Goal: Task Accomplishment & Management: Complete application form

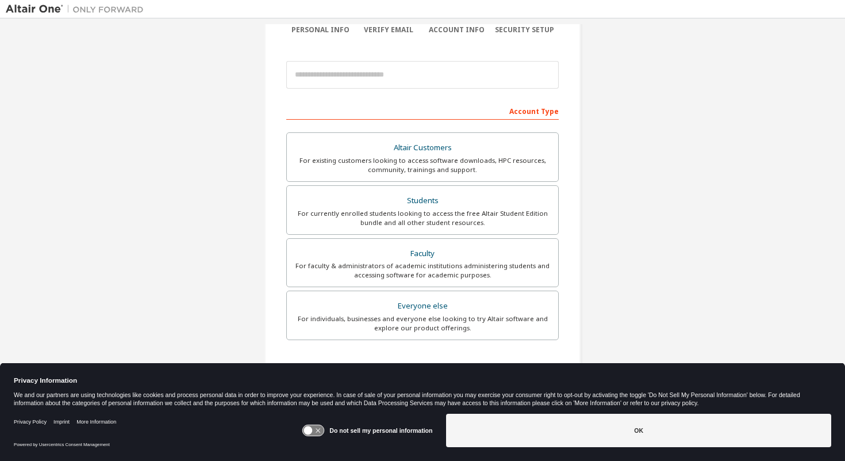
scroll to position [98, 0]
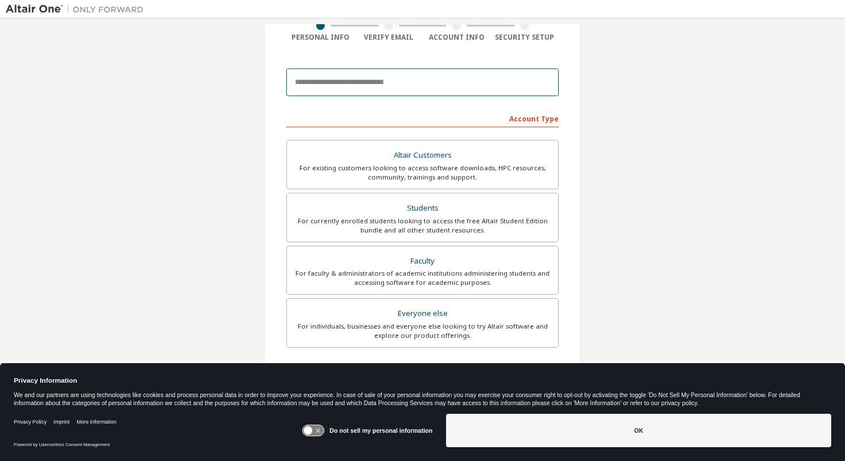
click at [507, 85] on input "email" at bounding box center [422, 82] width 273 height 28
type input "**********"
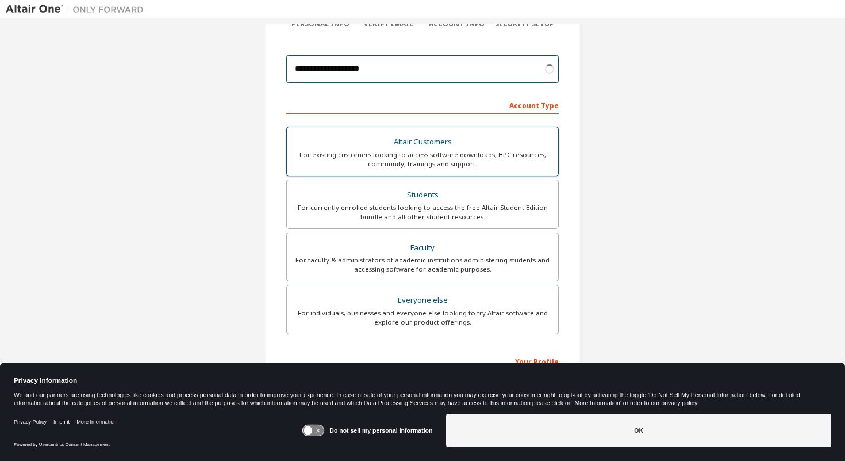
scroll to position [114, 0]
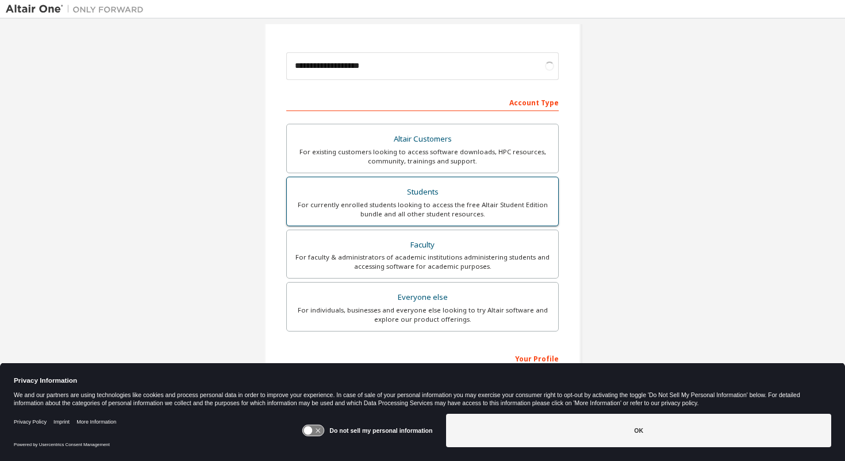
click at [496, 190] on div "Students" at bounding box center [423, 192] width 258 height 16
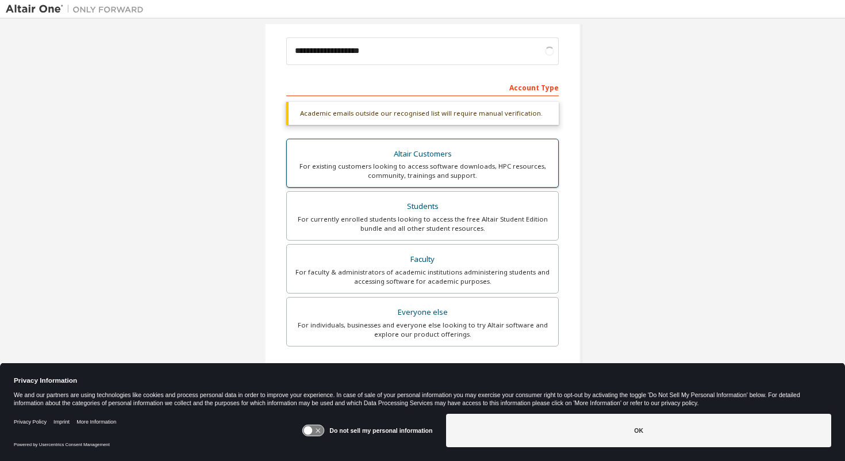
scroll to position [131, 0]
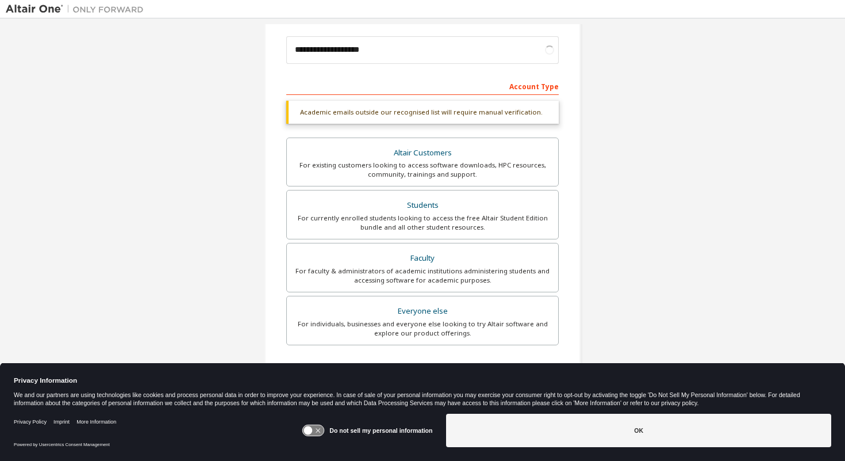
click at [475, 87] on div "Account Type" at bounding box center [422, 85] width 273 height 18
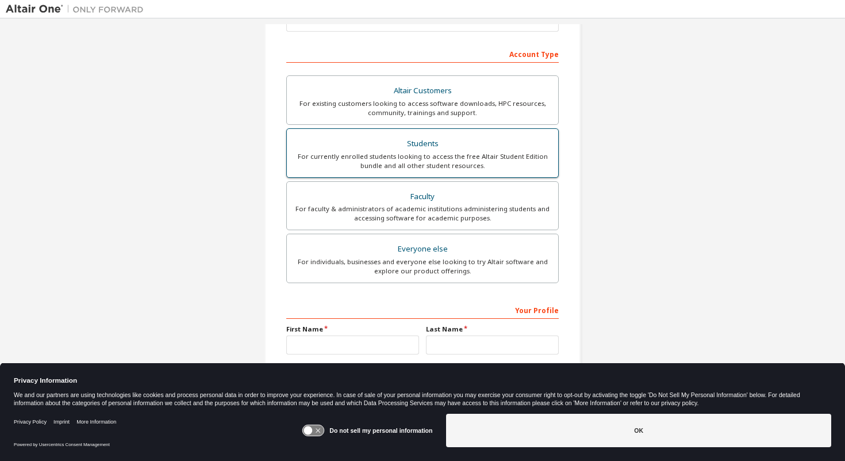
scroll to position [212, 0]
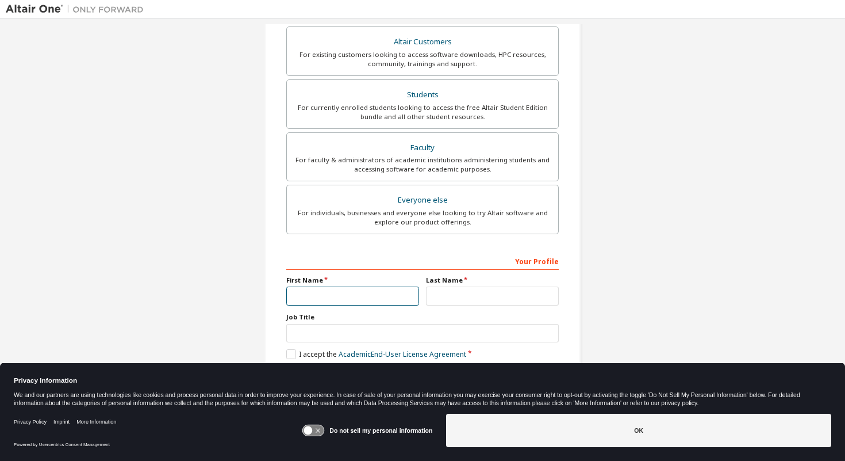
click at [384, 294] on input "text" at bounding box center [352, 295] width 133 height 19
type input "******"
type input "*******"
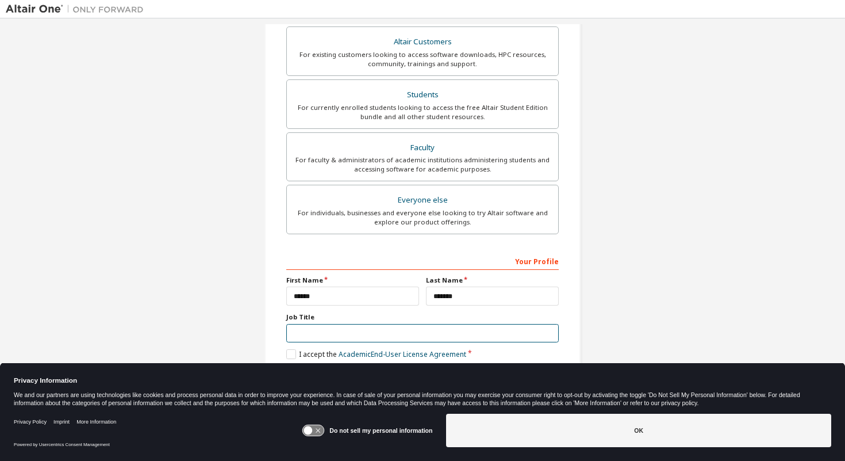
click at [400, 330] on input "text" at bounding box center [422, 333] width 273 height 19
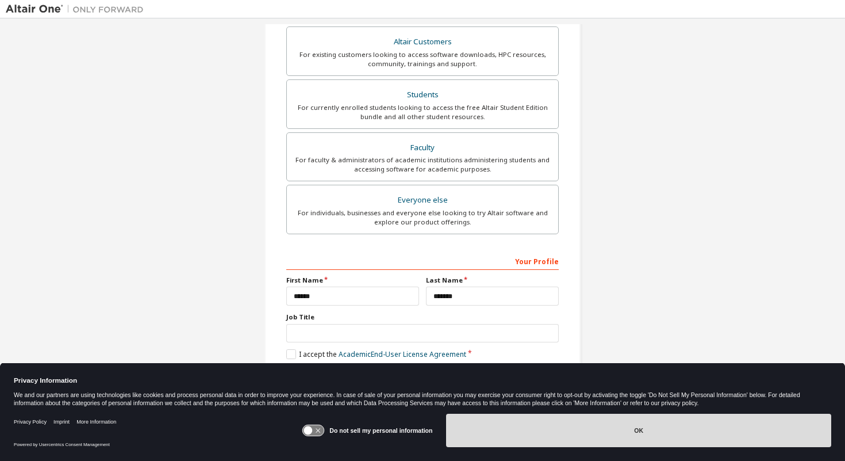
click at [554, 422] on button "OK" at bounding box center [638, 429] width 385 height 33
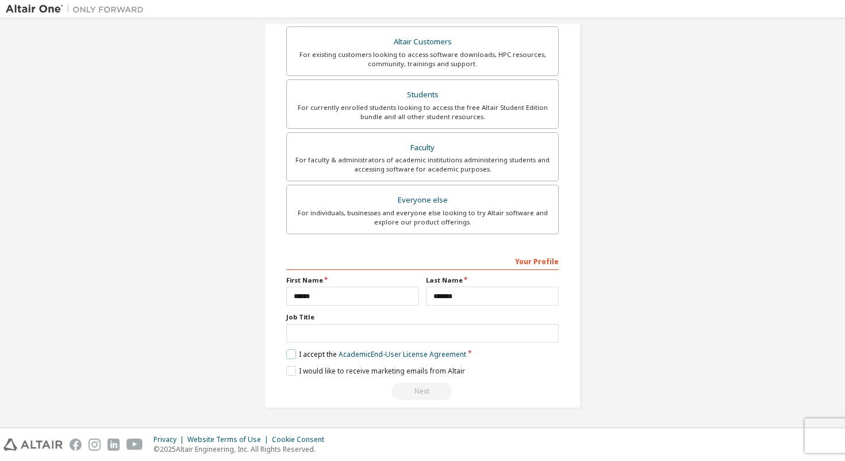
click at [295, 358] on label "I accept the Academic End-User License Agreement" at bounding box center [376, 354] width 180 height 10
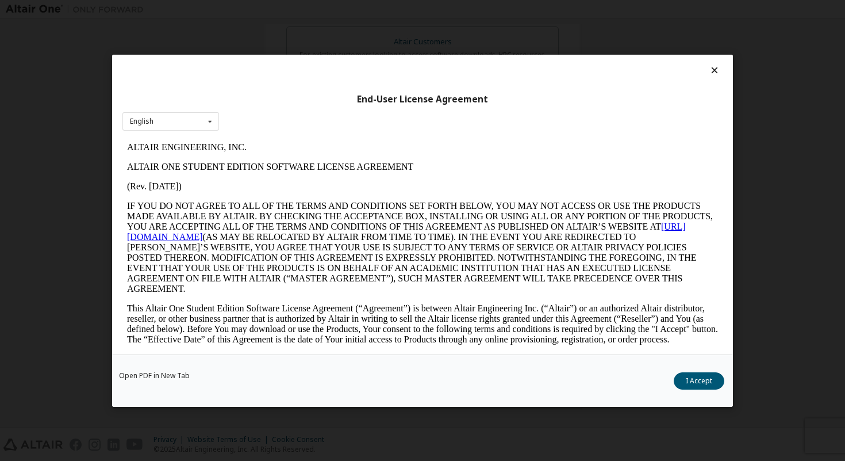
scroll to position [0, 0]
click at [294, 366] on div "Open PDF in New Tab I Accept" at bounding box center [422, 380] width 621 height 52
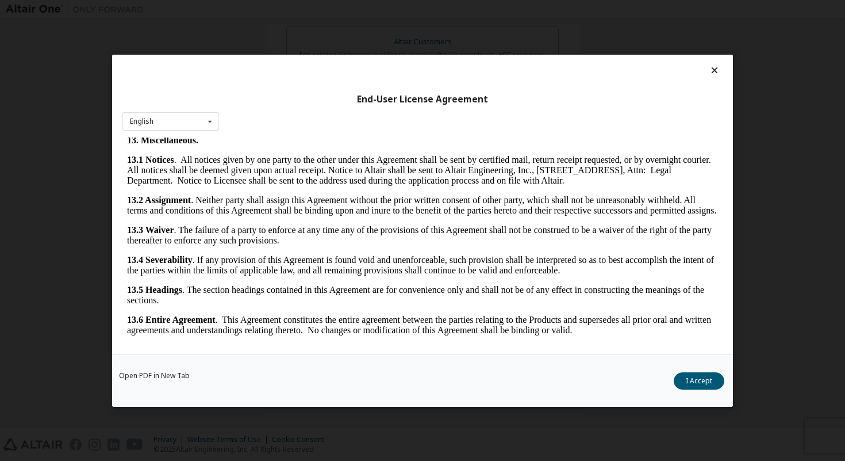
scroll to position [3, 0]
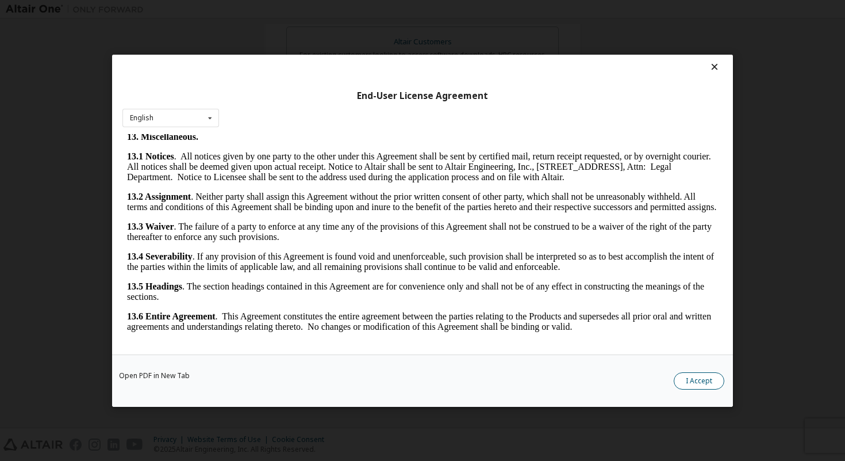
click at [694, 380] on button "I Accept" at bounding box center [699, 380] width 51 height 17
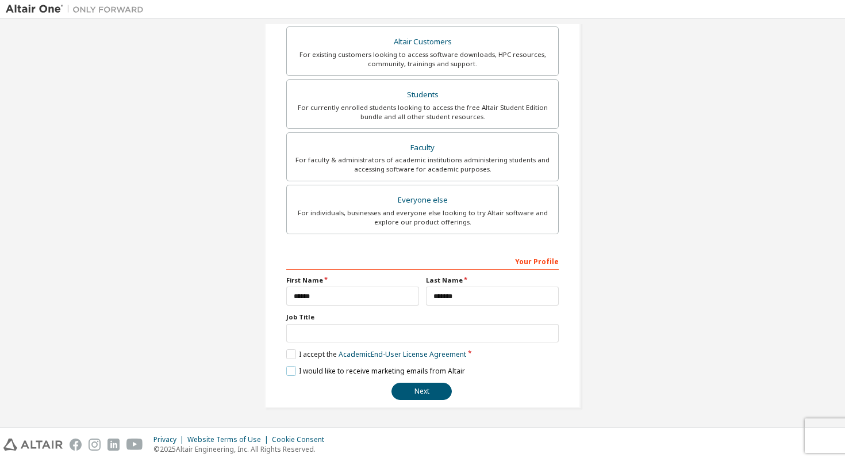
click at [293, 371] on label "I would like to receive marketing emails from Altair" at bounding box center [375, 371] width 179 height 10
click at [286, 373] on label "I would like to receive marketing emails from Altair" at bounding box center [375, 371] width 179 height 10
click at [343, 328] on input "text" at bounding box center [422, 333] width 273 height 19
type input "*"
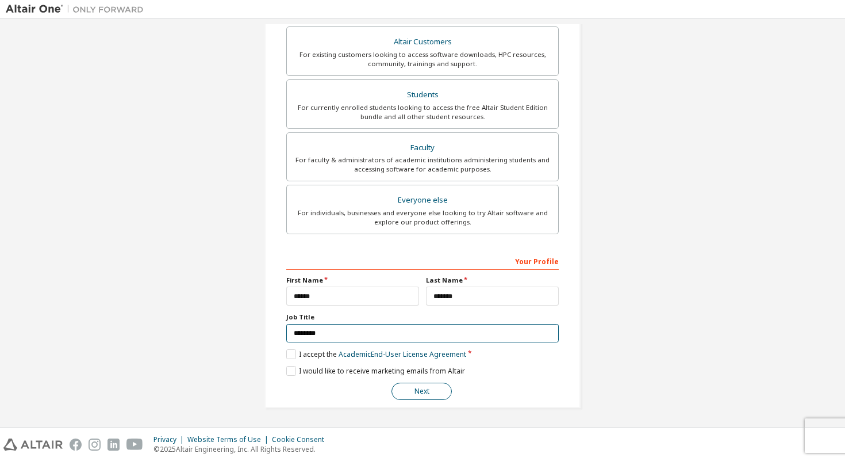
type input "*******"
click at [415, 398] on button "Next" at bounding box center [422, 390] width 60 height 17
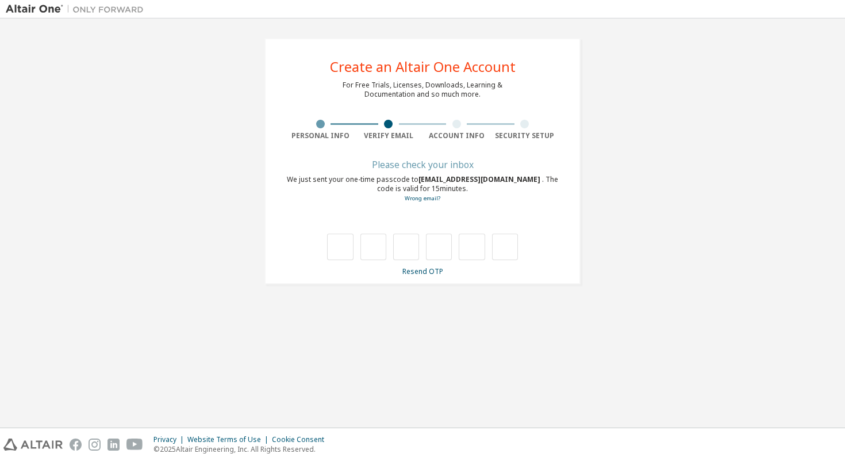
scroll to position [0, 0]
type input "*"
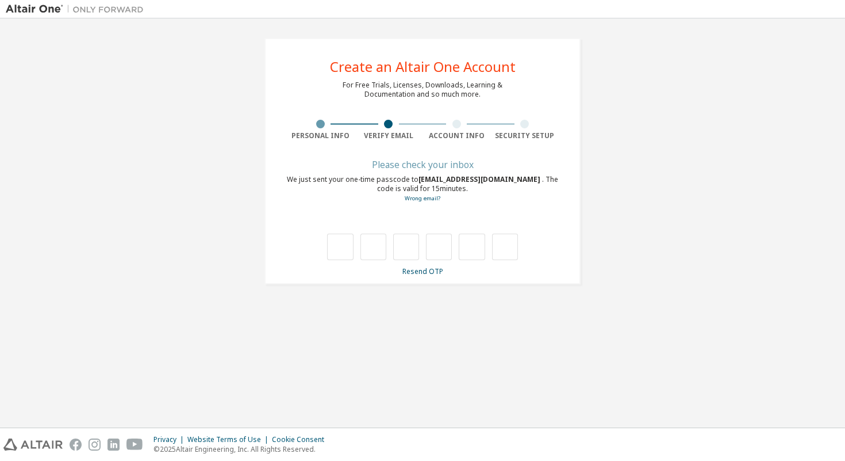
type input "*"
